Goal: Task Accomplishment & Management: Manage account settings

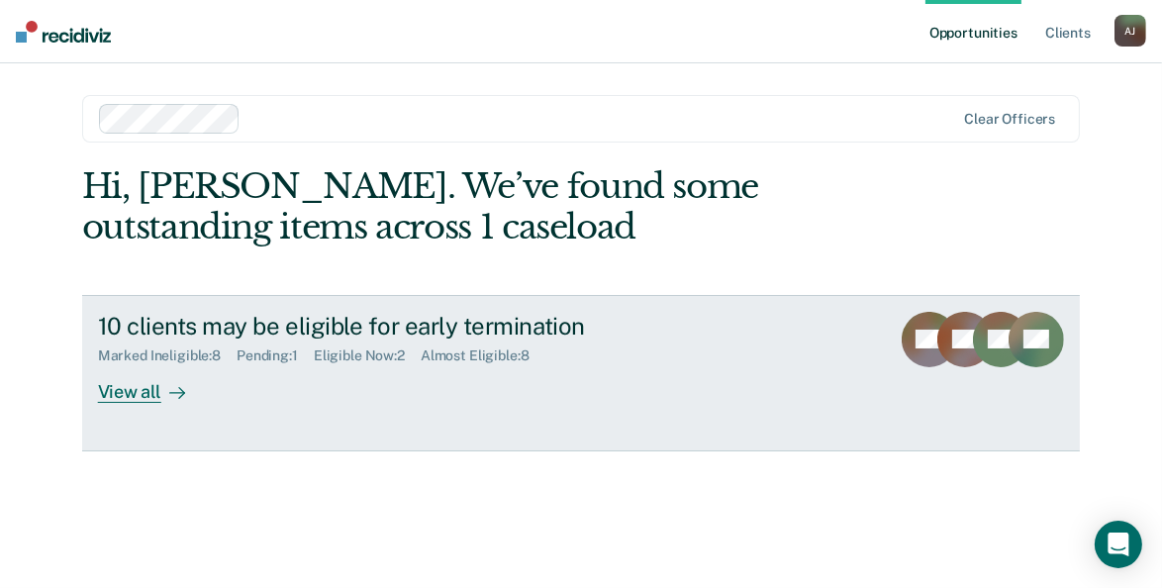
click at [273, 357] on div "Pending : 1" at bounding box center [275, 355] width 77 height 17
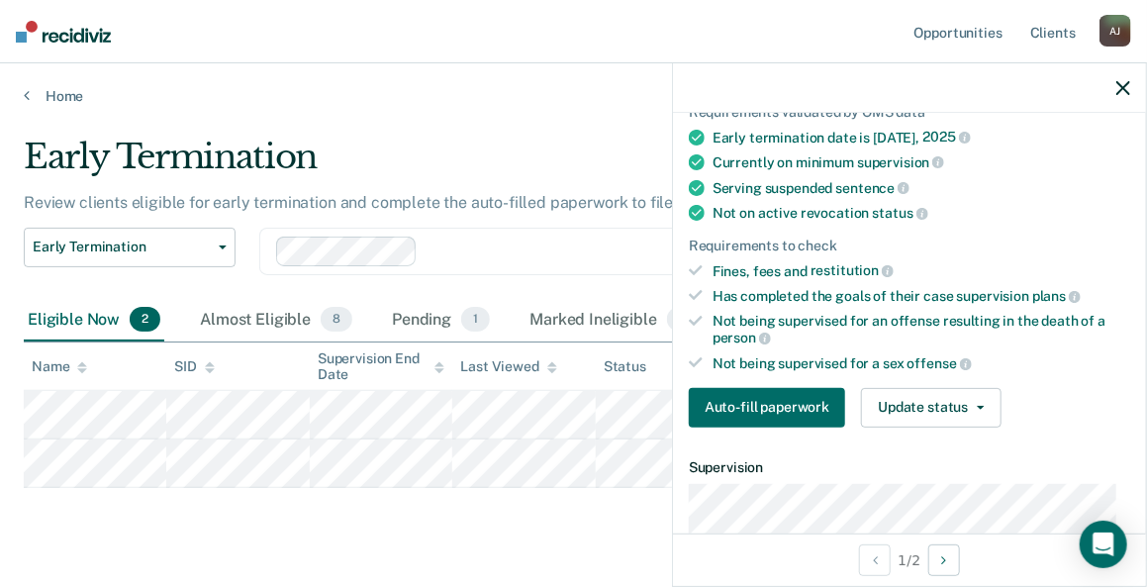
scroll to position [158, 0]
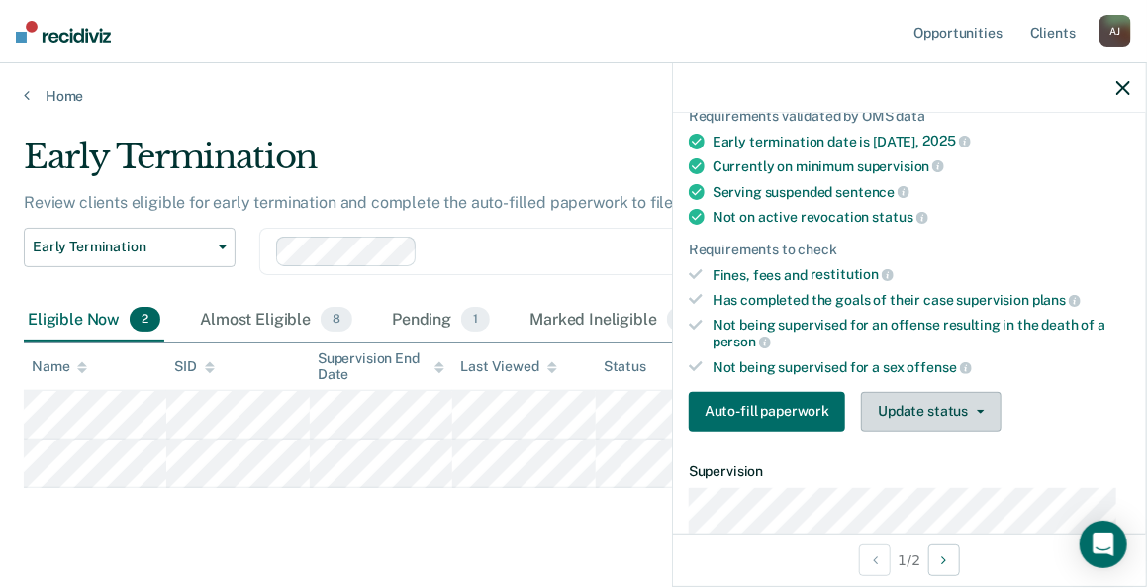
click at [977, 410] on icon "button" at bounding box center [981, 412] width 8 height 4
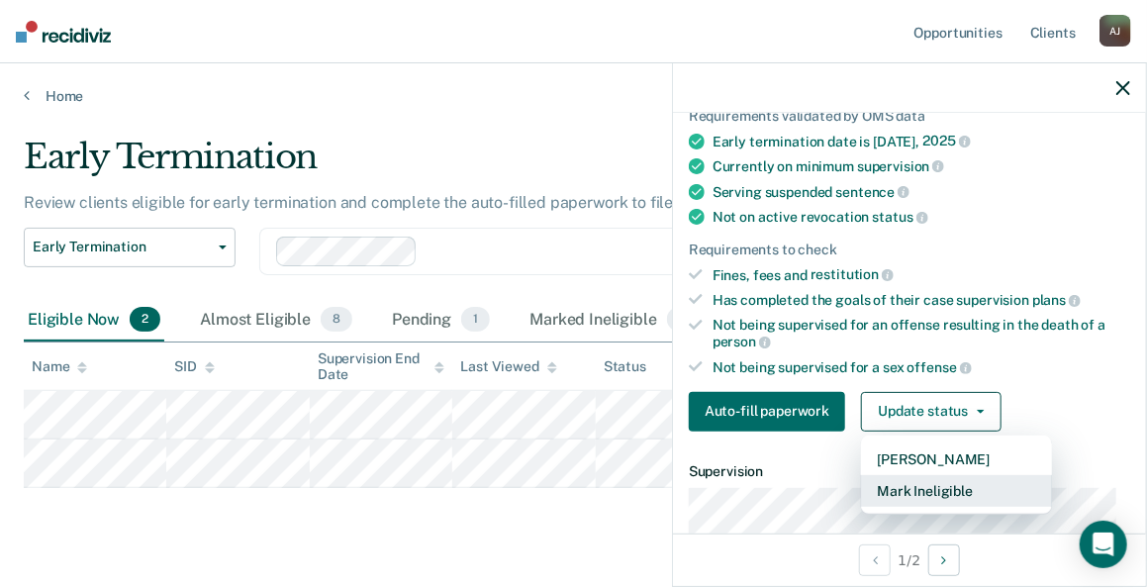
click at [944, 478] on button "Mark Ineligible" at bounding box center [956, 491] width 191 height 32
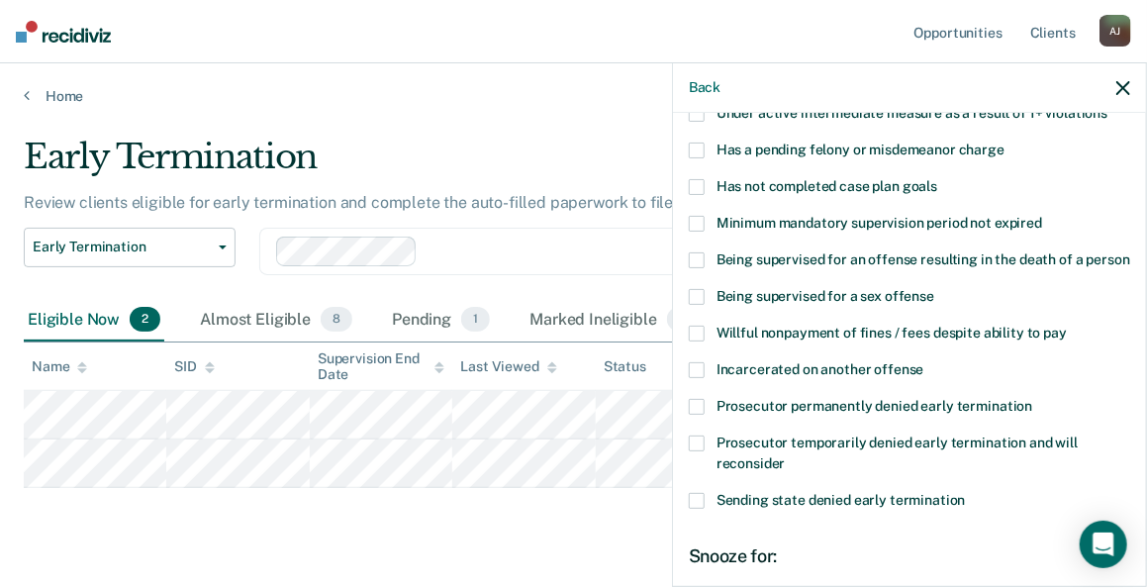
click at [698, 185] on span at bounding box center [697, 187] width 16 height 16
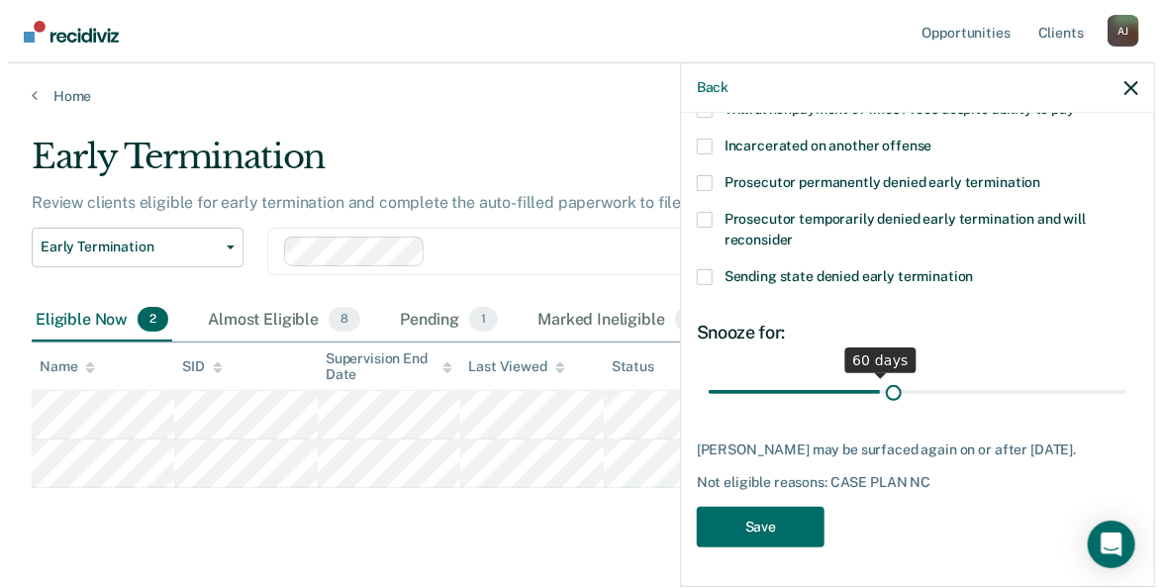
scroll to position [415, 0]
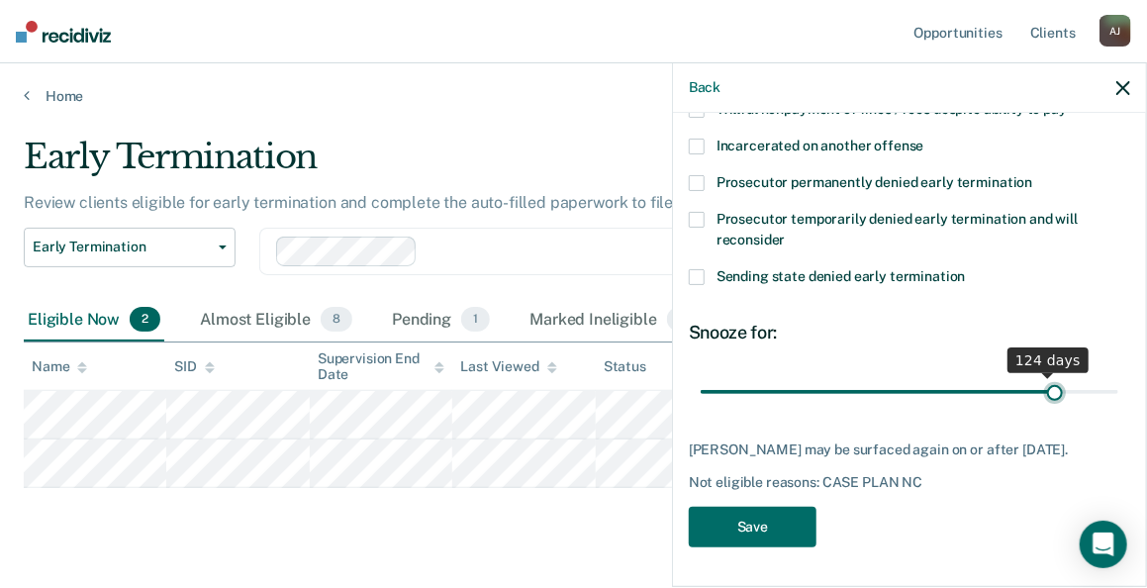
drag, startPoint x: 786, startPoint y: 379, endPoint x: 1043, endPoint y: 384, distance: 257.4
type input "126"
click at [1043, 384] on input "range" at bounding box center [910, 392] width 418 height 35
click at [784, 530] on button "Save" at bounding box center [753, 527] width 128 height 41
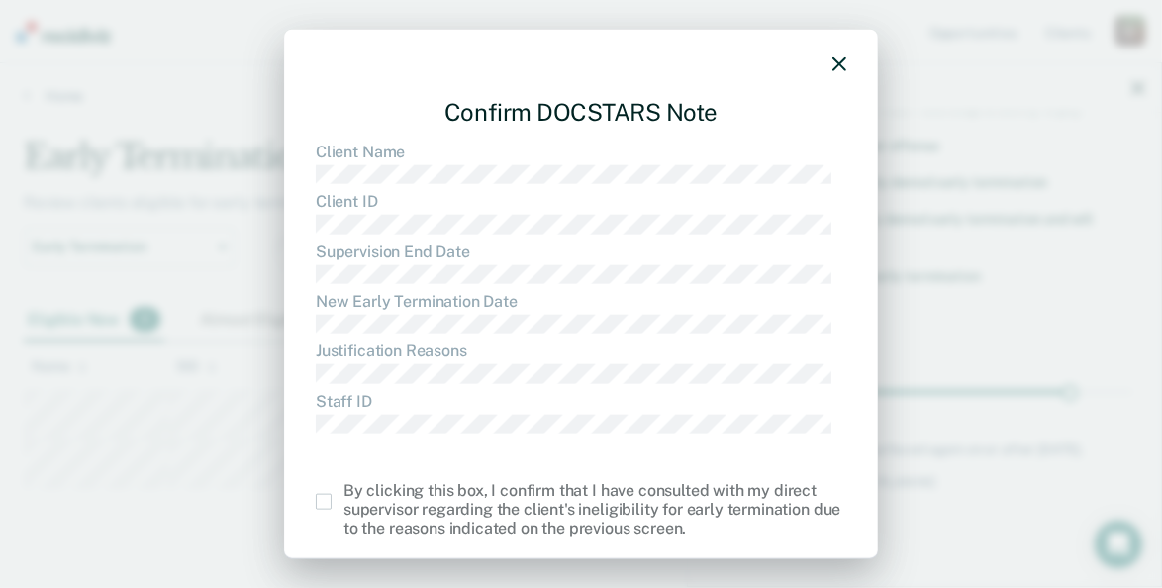
click at [328, 495] on span at bounding box center [324, 502] width 16 height 16
click at [343, 494] on input "checkbox" at bounding box center [343, 494] width 0 height 0
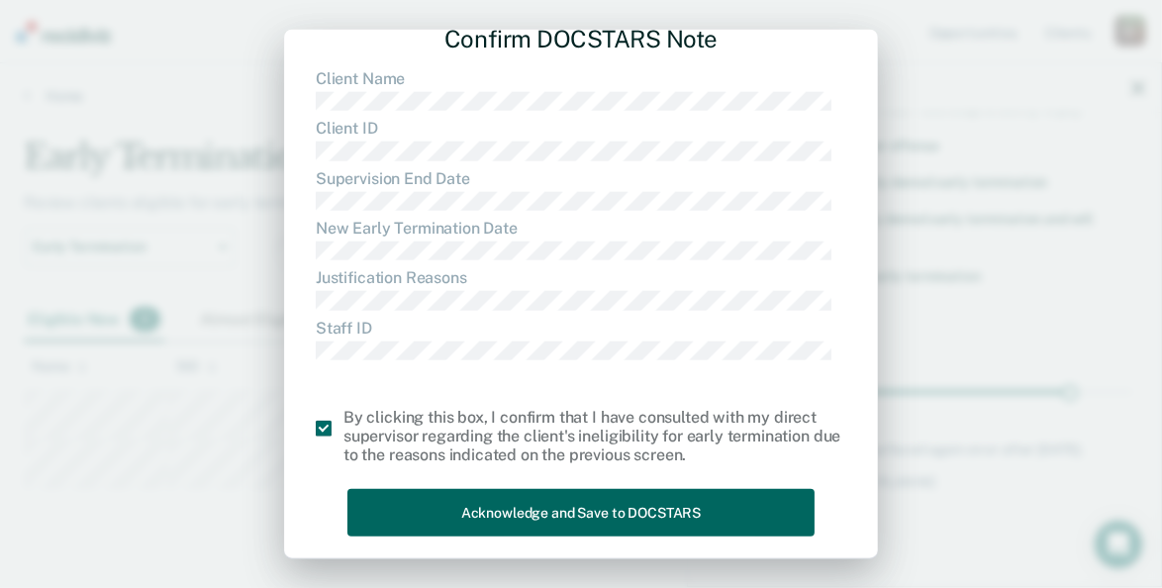
scroll to position [90, 0]
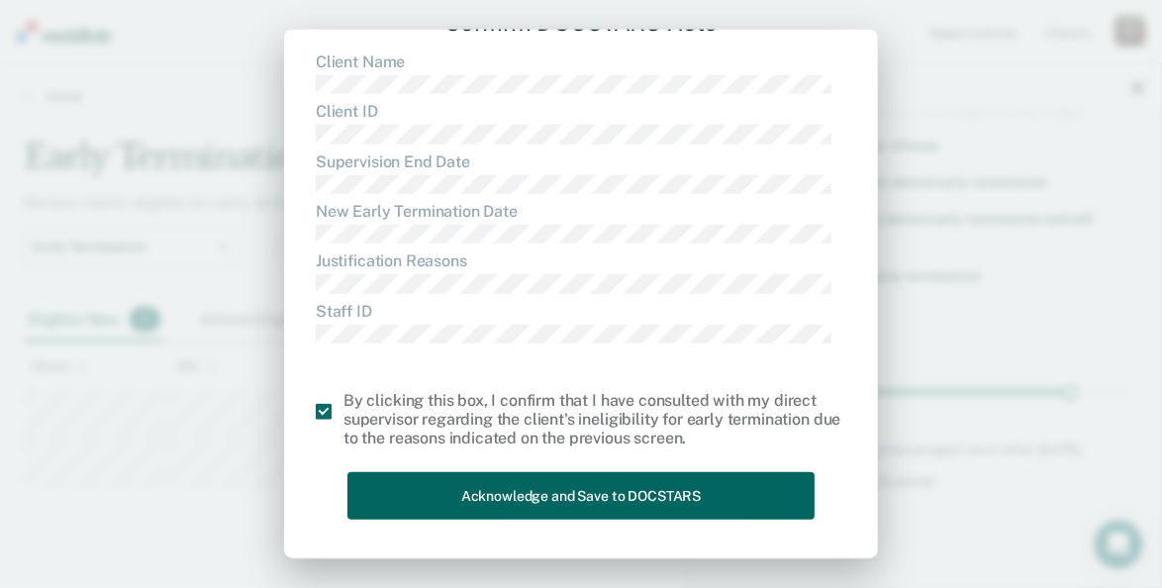
click at [598, 499] on button "Acknowledge and Save to DOCSTARS" at bounding box center [580, 495] width 467 height 48
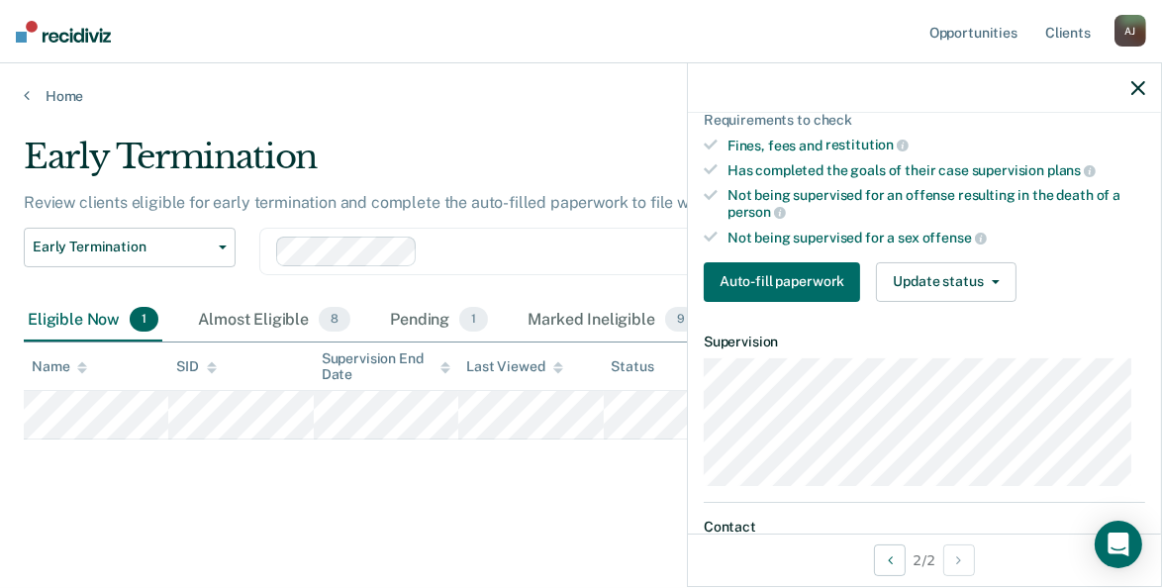
scroll to position [297, 0]
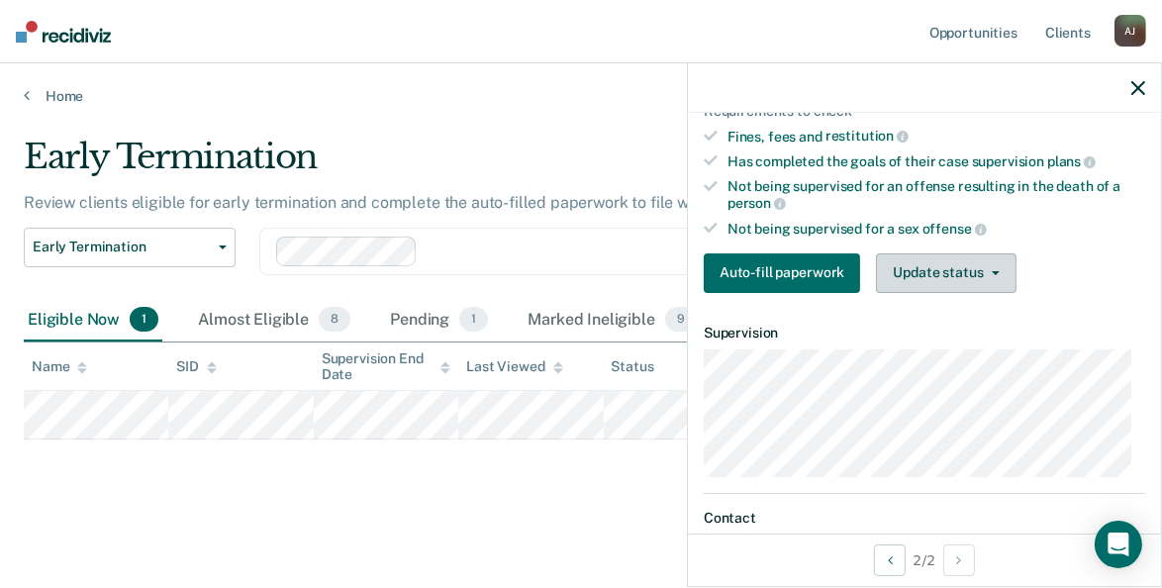
click at [978, 254] on button "Update status" at bounding box center [946, 273] width 140 height 40
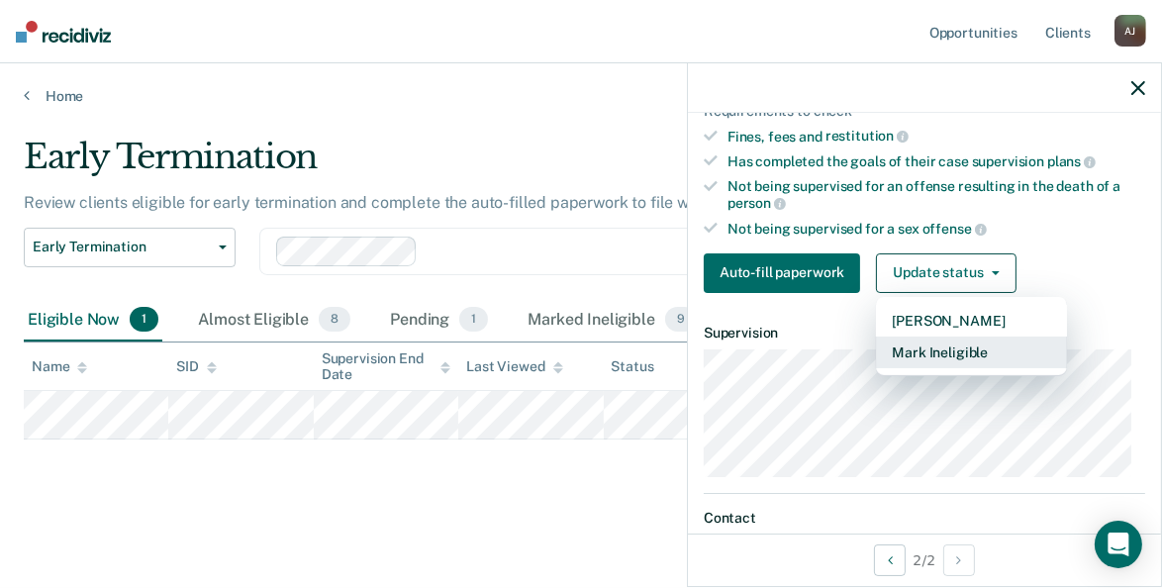
click at [969, 339] on button "Mark Ineligible" at bounding box center [971, 352] width 191 height 32
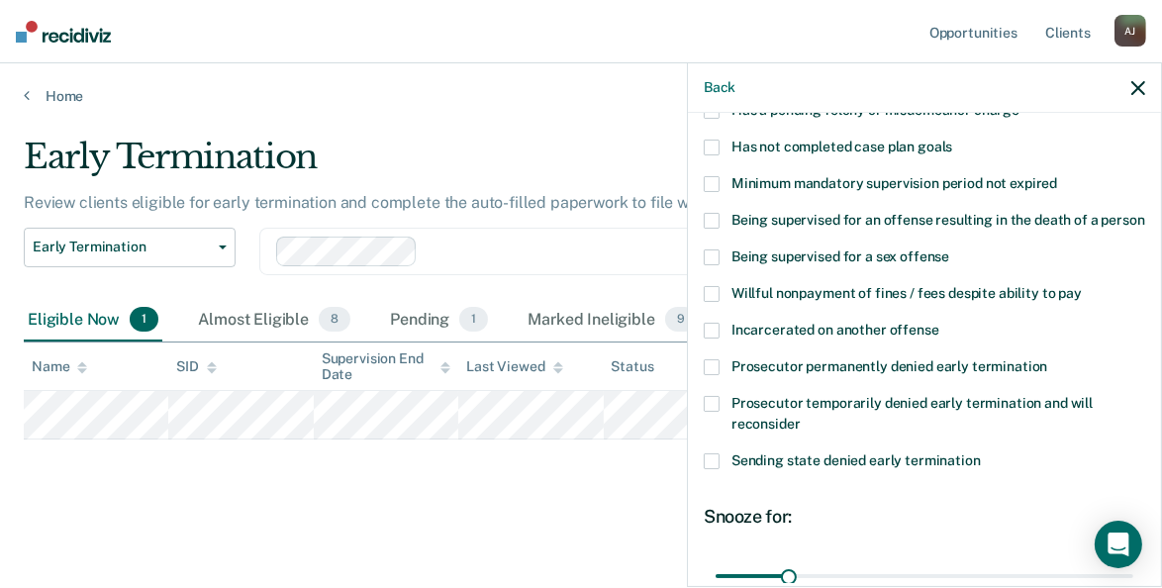
scroll to position [99, 0]
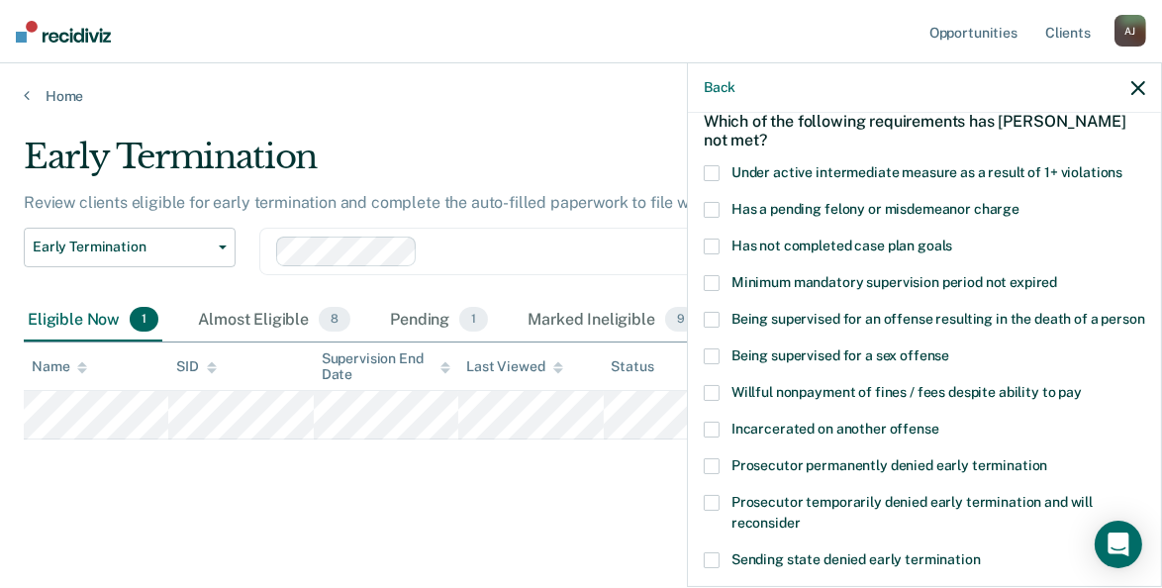
click at [712, 245] on span at bounding box center [712, 247] width 16 height 16
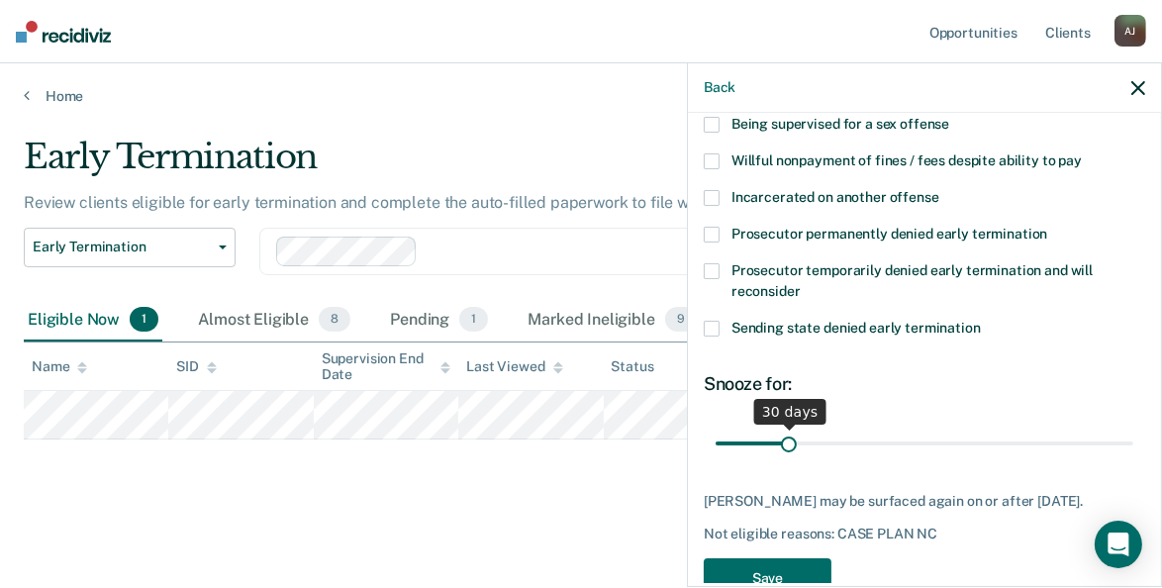
scroll to position [415, 0]
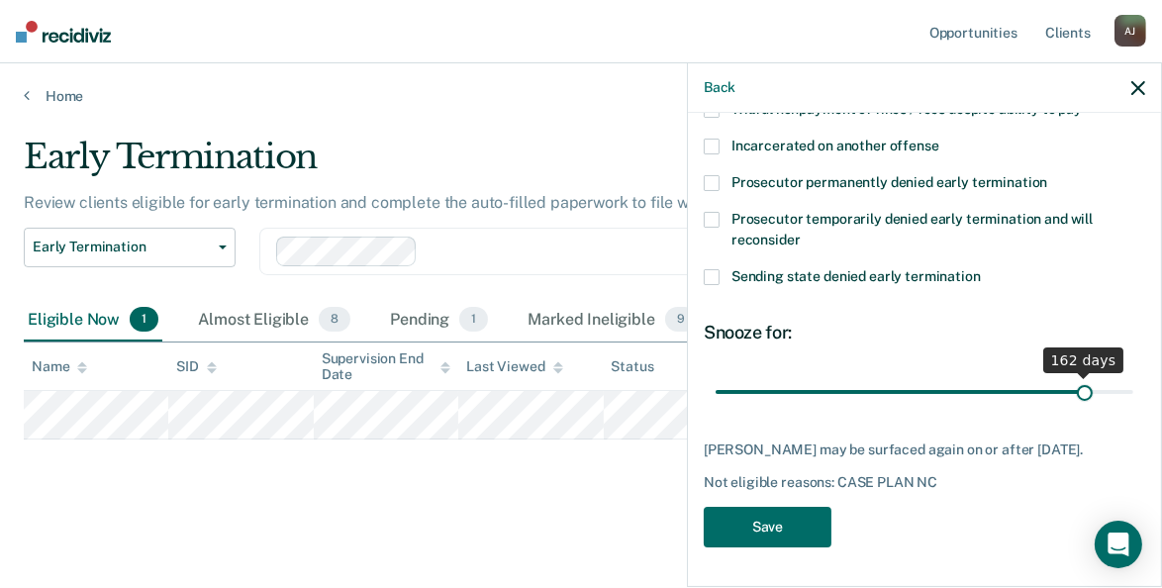
drag, startPoint x: 786, startPoint y: 378, endPoint x: 1071, endPoint y: 389, distance: 285.2
type input "162"
click at [1071, 389] on input "range" at bounding box center [925, 392] width 418 height 35
click at [773, 523] on button "Save" at bounding box center [768, 527] width 128 height 41
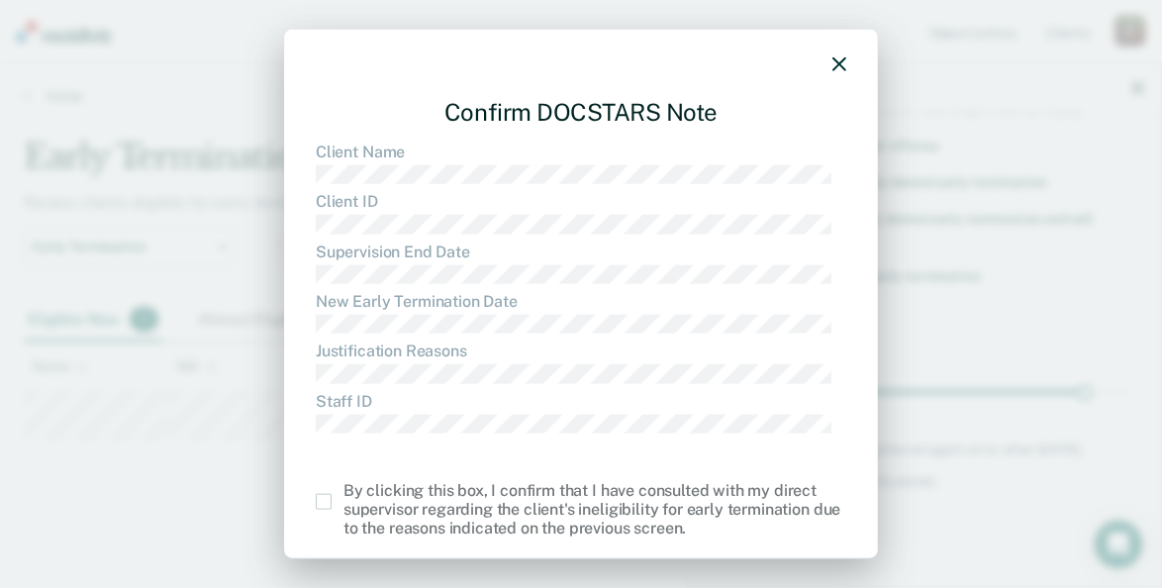
click at [326, 503] on span at bounding box center [324, 502] width 16 height 16
click at [343, 494] on input "checkbox" at bounding box center [343, 494] width 0 height 0
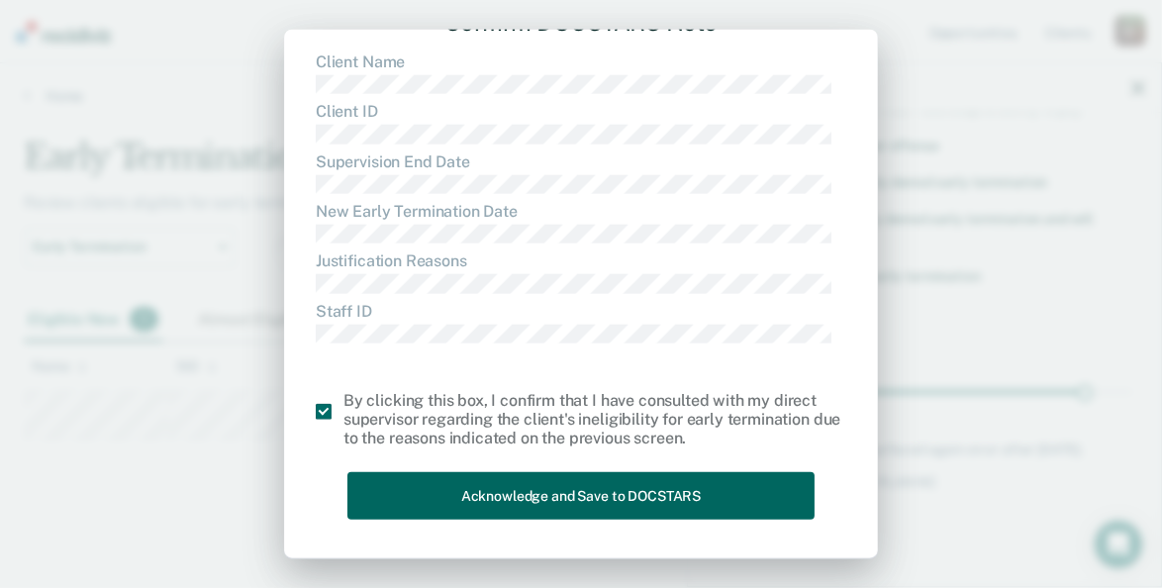
click at [588, 498] on button "Acknowledge and Save to DOCSTARS" at bounding box center [580, 495] width 467 height 48
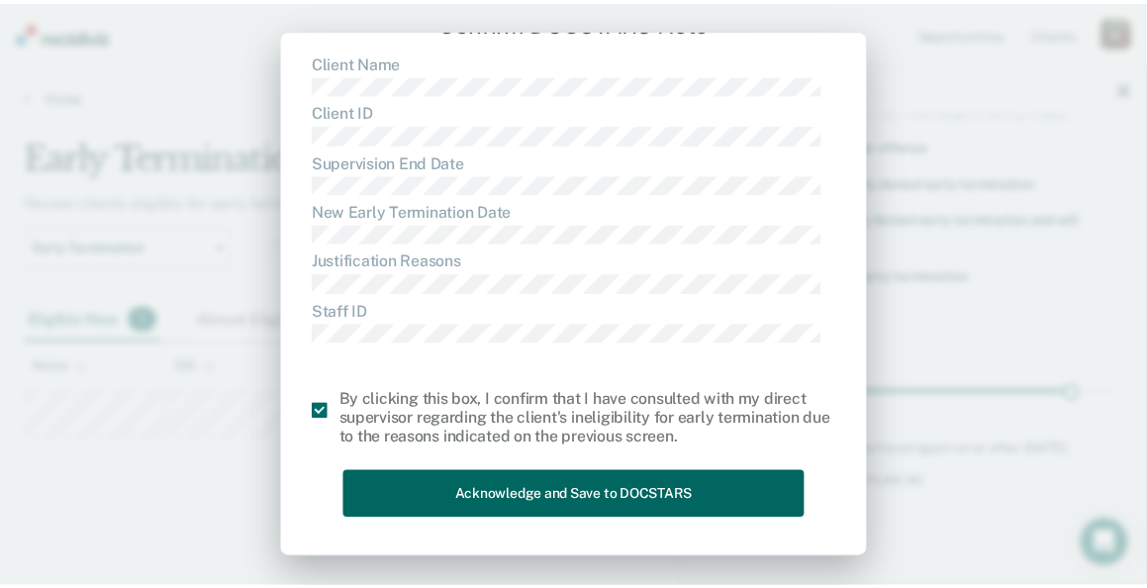
scroll to position [0, 0]
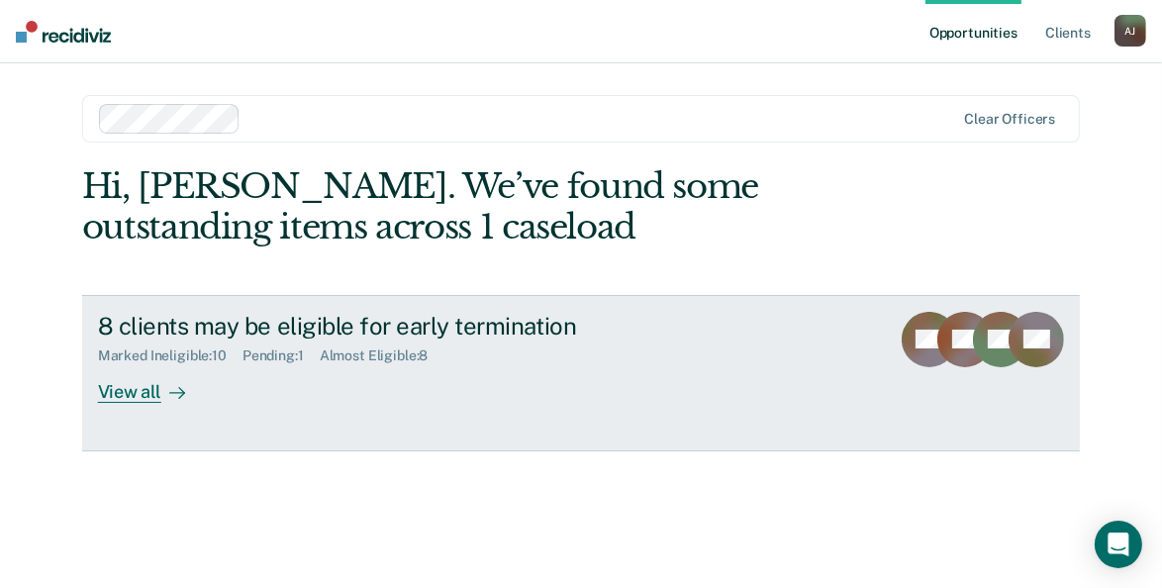
click at [286, 359] on div "Pending : 1" at bounding box center [280, 355] width 77 height 17
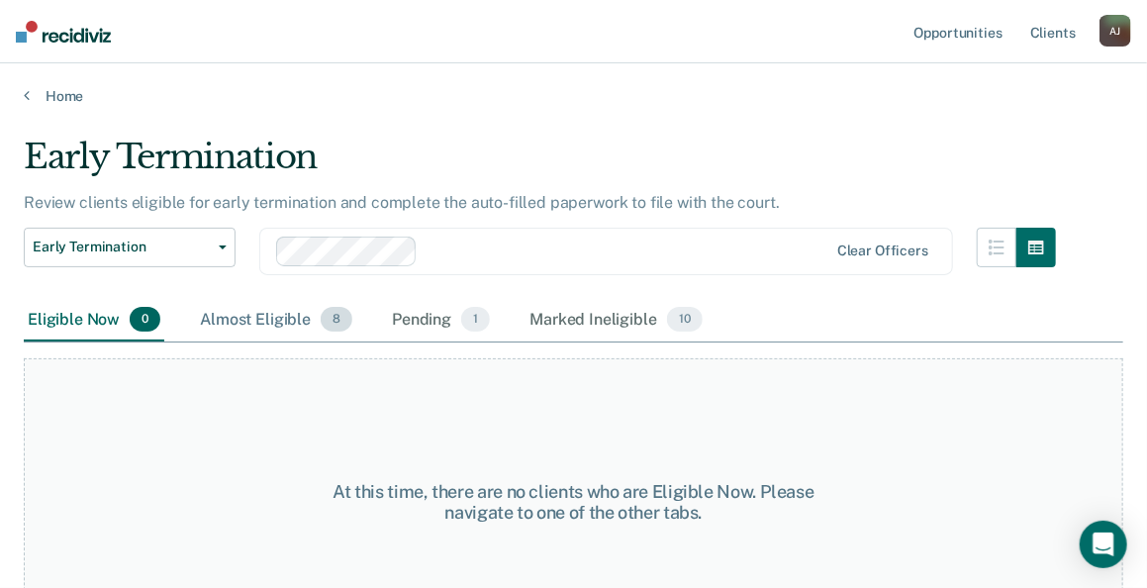
click at [268, 322] on div "Almost Eligible 8" at bounding box center [276, 321] width 160 height 44
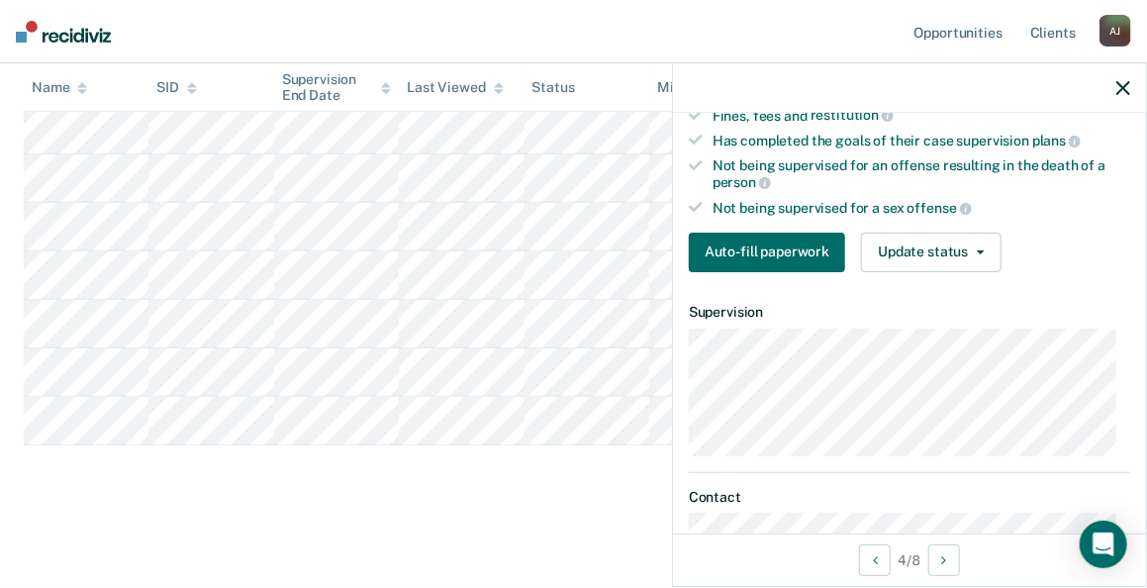
scroll to position [396, 0]
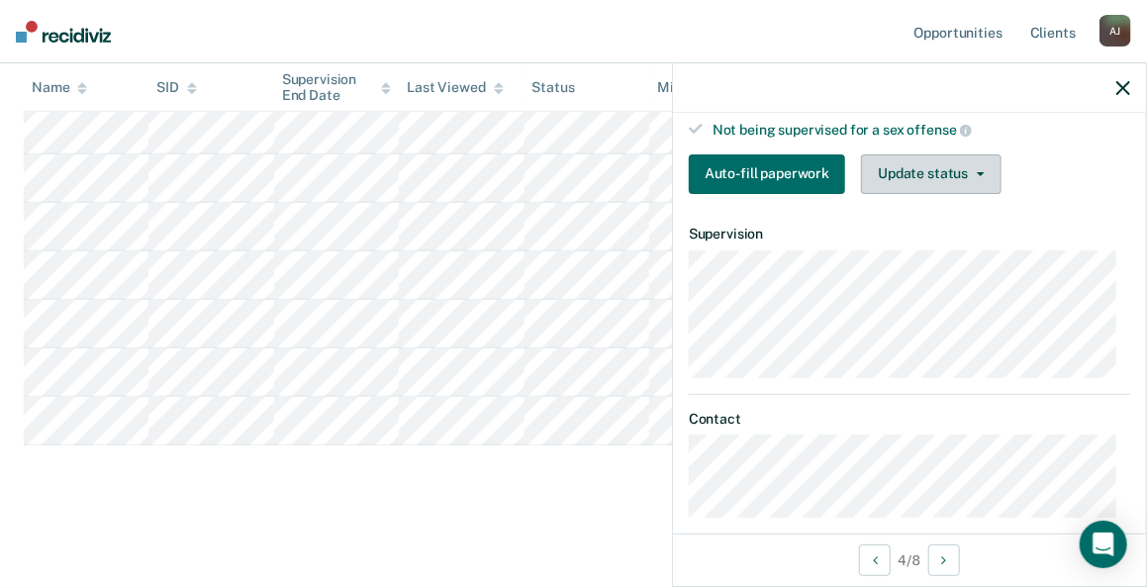
click at [985, 178] on button "Update status" at bounding box center [931, 174] width 140 height 40
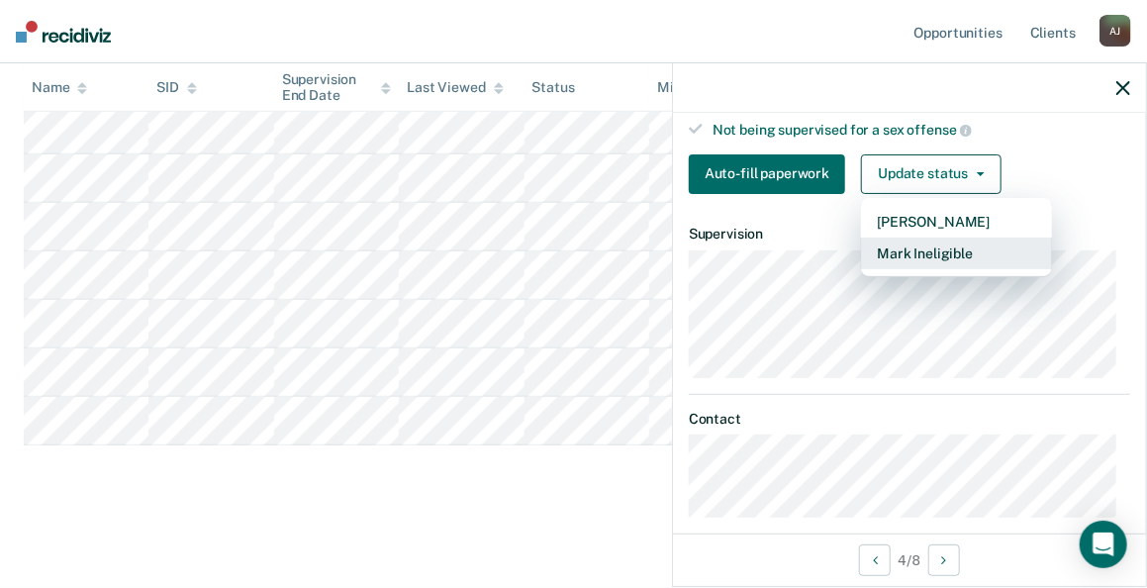
click at [931, 269] on button "Mark Ineligible" at bounding box center [956, 254] width 191 height 32
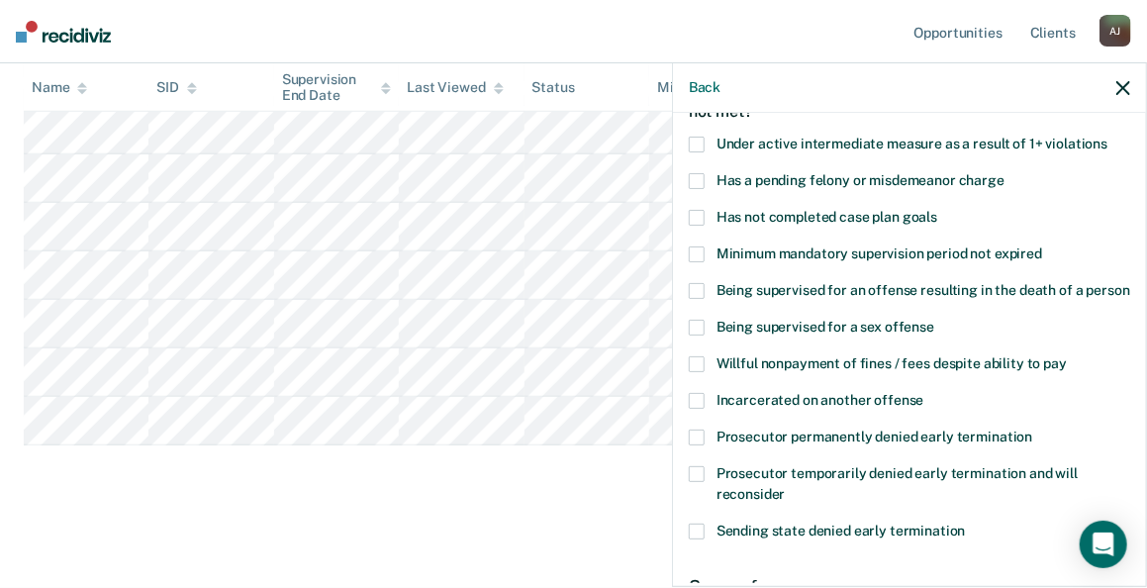
scroll to position [99, 0]
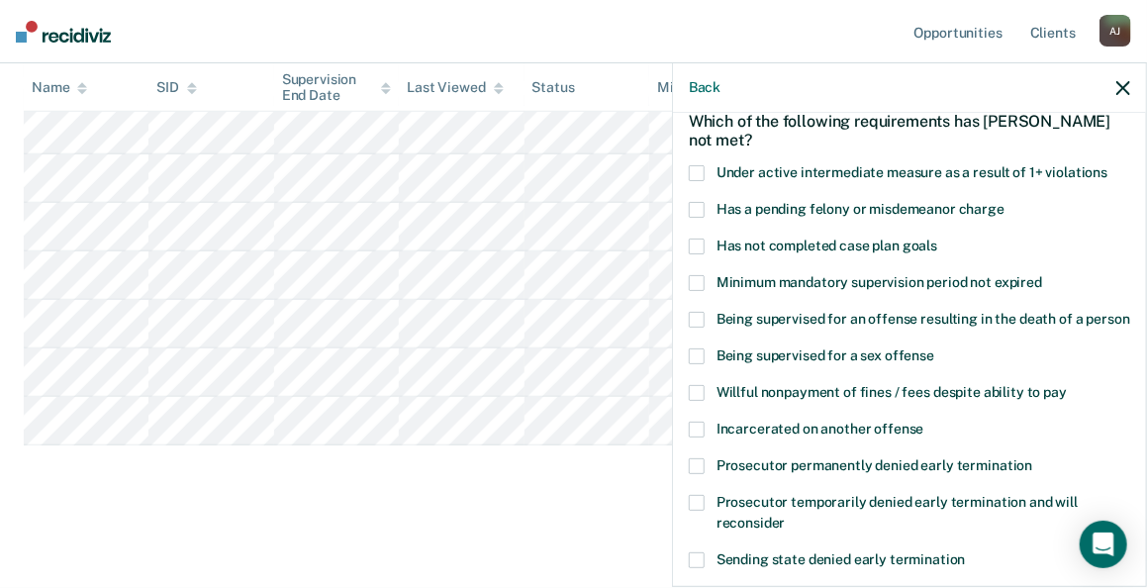
click at [700, 246] on span at bounding box center [697, 247] width 16 height 16
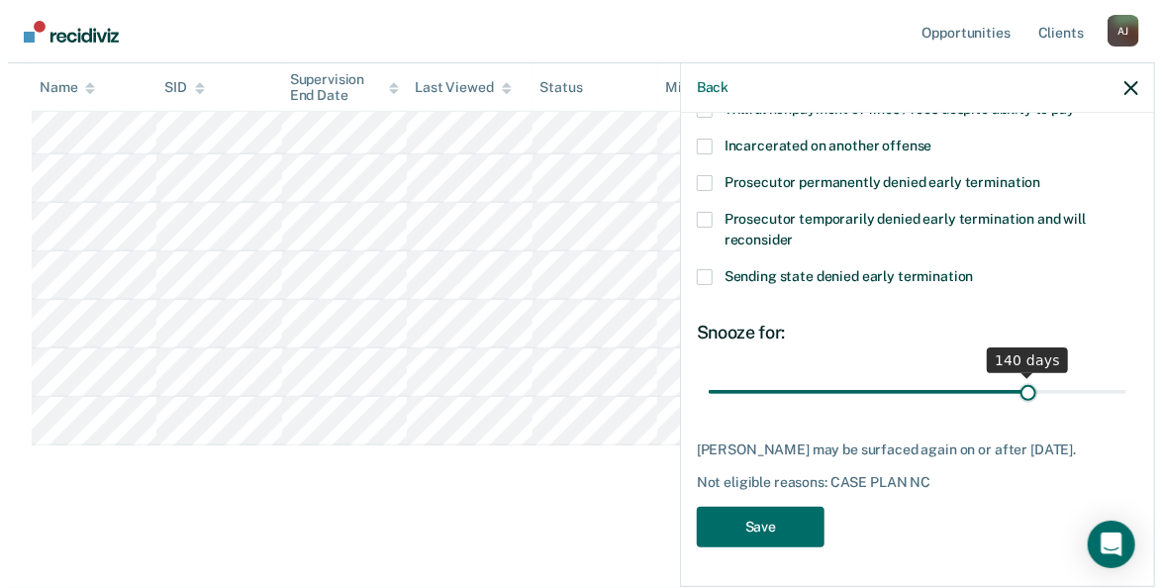
scroll to position [399, 0]
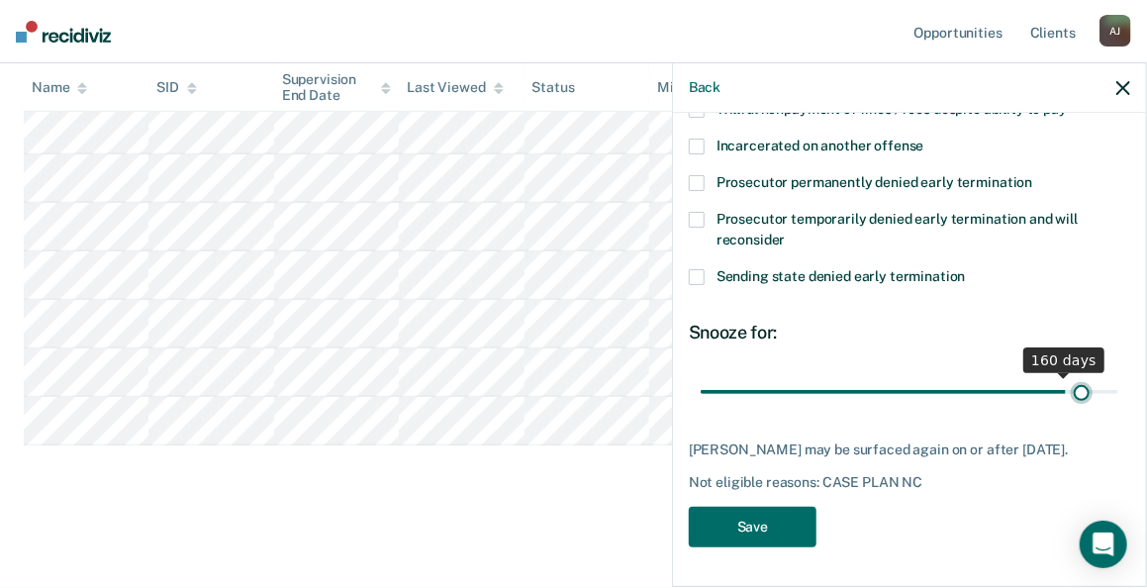
drag, startPoint x: 773, startPoint y: 376, endPoint x: 1068, endPoint y: 396, distance: 295.6
type input "167"
click at [1068, 396] on input "range" at bounding box center [910, 392] width 418 height 35
click at [791, 521] on button "Save" at bounding box center [753, 527] width 128 height 41
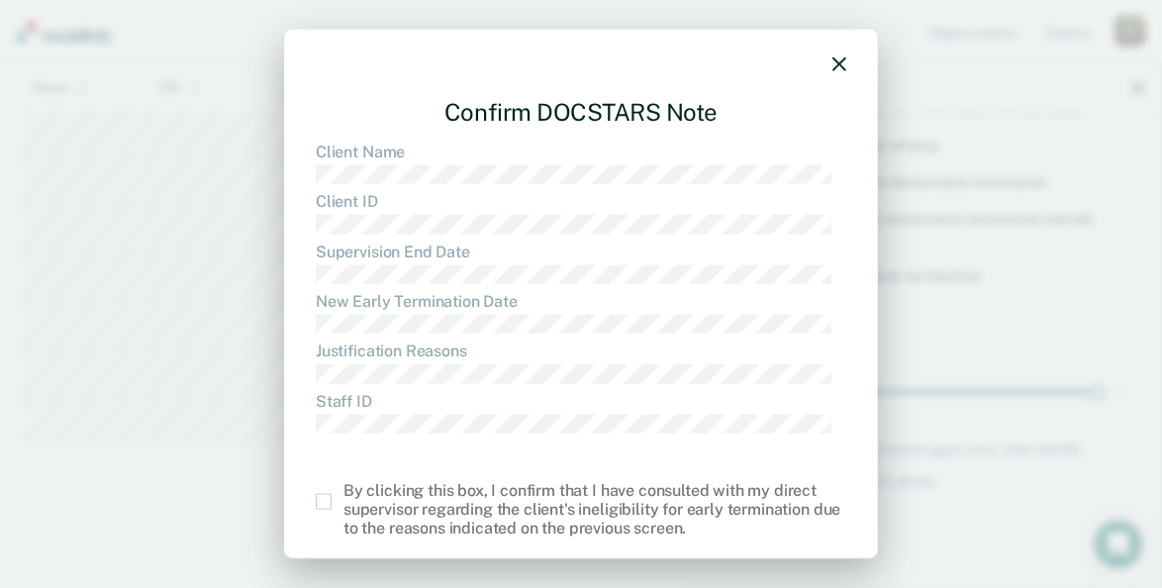
click at [324, 505] on span at bounding box center [324, 502] width 16 height 16
click at [343, 494] on input "checkbox" at bounding box center [343, 494] width 0 height 0
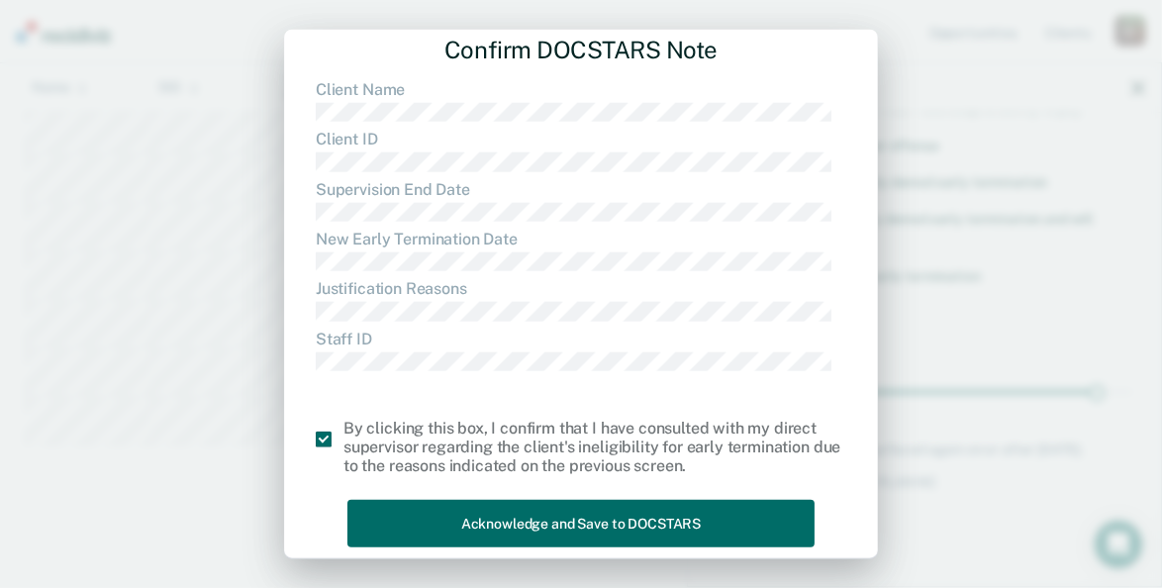
scroll to position [90, 0]
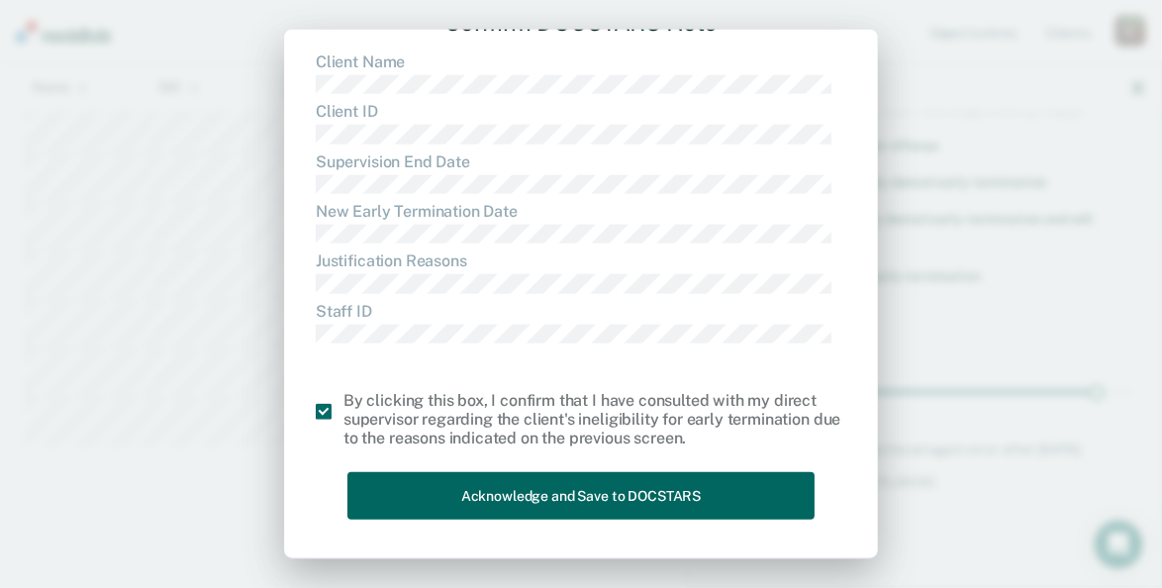
click at [526, 506] on button "Acknowledge and Save to DOCSTARS" at bounding box center [580, 495] width 467 height 48
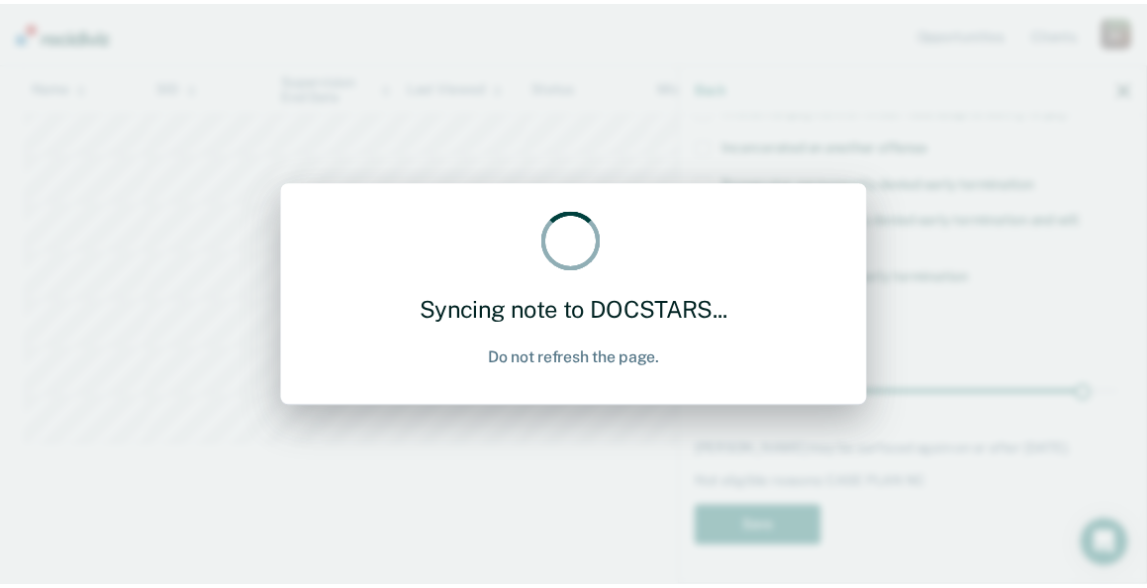
scroll to position [0, 0]
